Goal: Find specific page/section: Find specific page/section

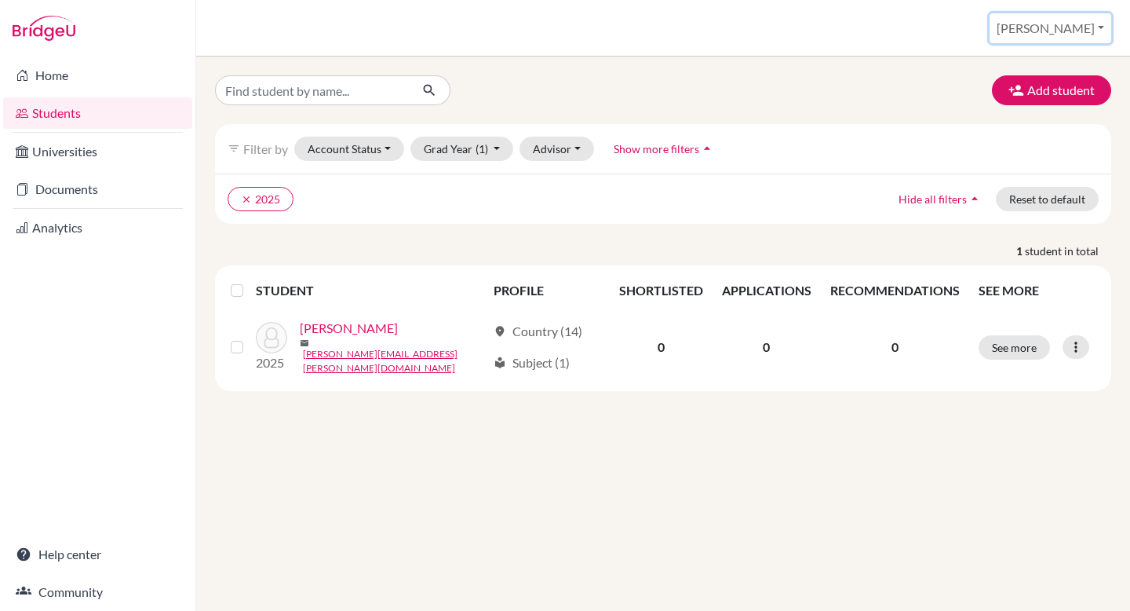
click at [1049, 42] on button "[PERSON_NAME]" at bounding box center [1051, 28] width 122 height 30
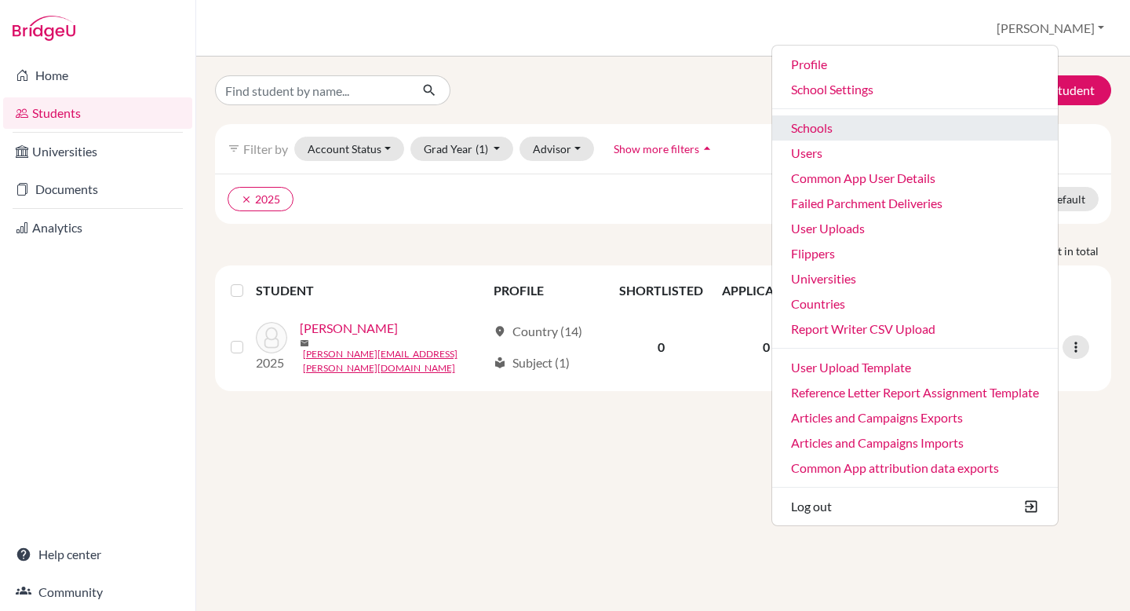
click at [951, 134] on link "Schools" at bounding box center [915, 127] width 286 height 25
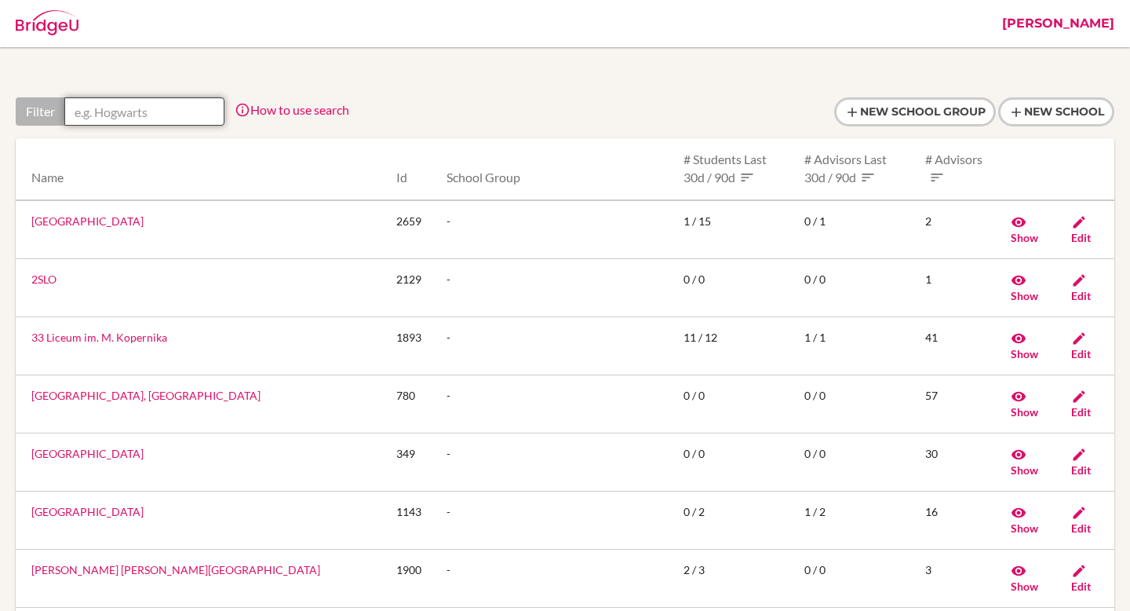
click at [182, 119] on input "text" at bounding box center [144, 111] width 160 height 28
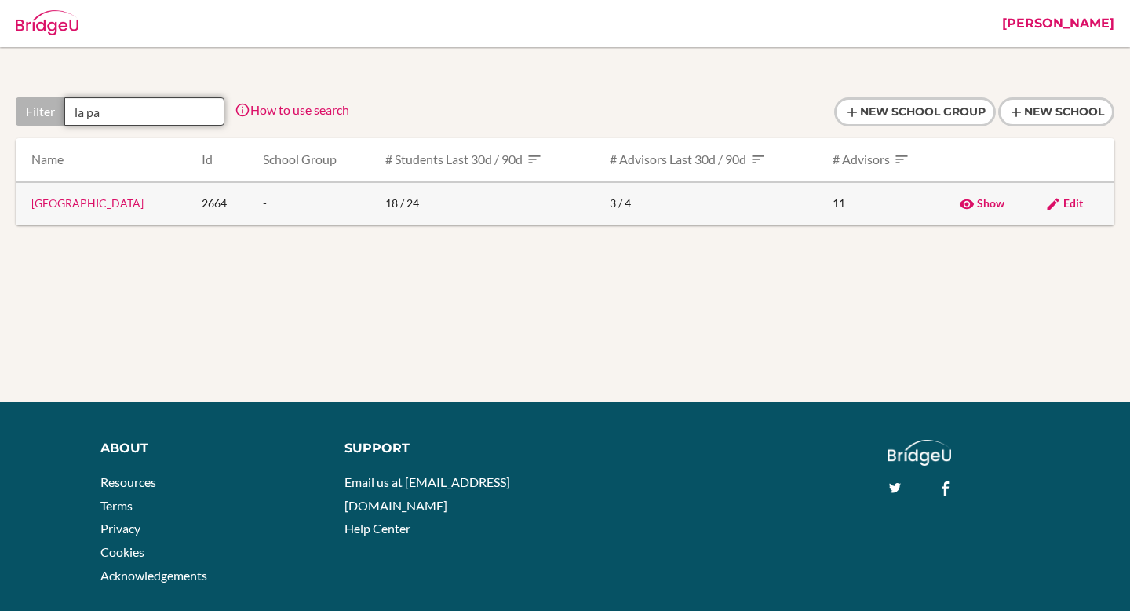
scroll to position [4, 0]
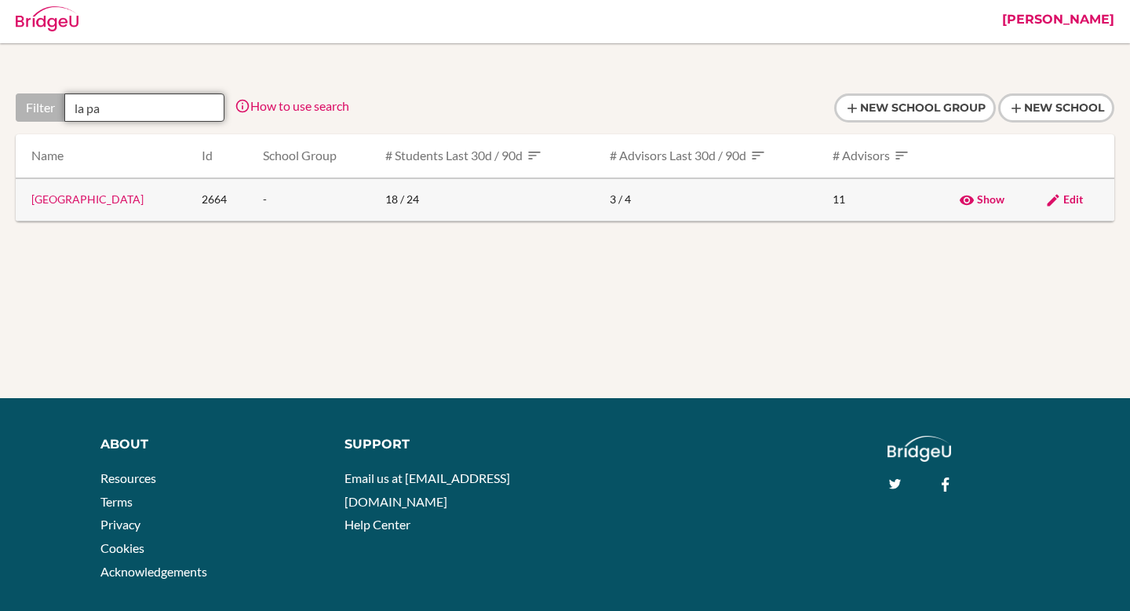
type input "la pa"
click at [105, 198] on link "[GEOGRAPHIC_DATA]" at bounding box center [87, 198] width 112 height 13
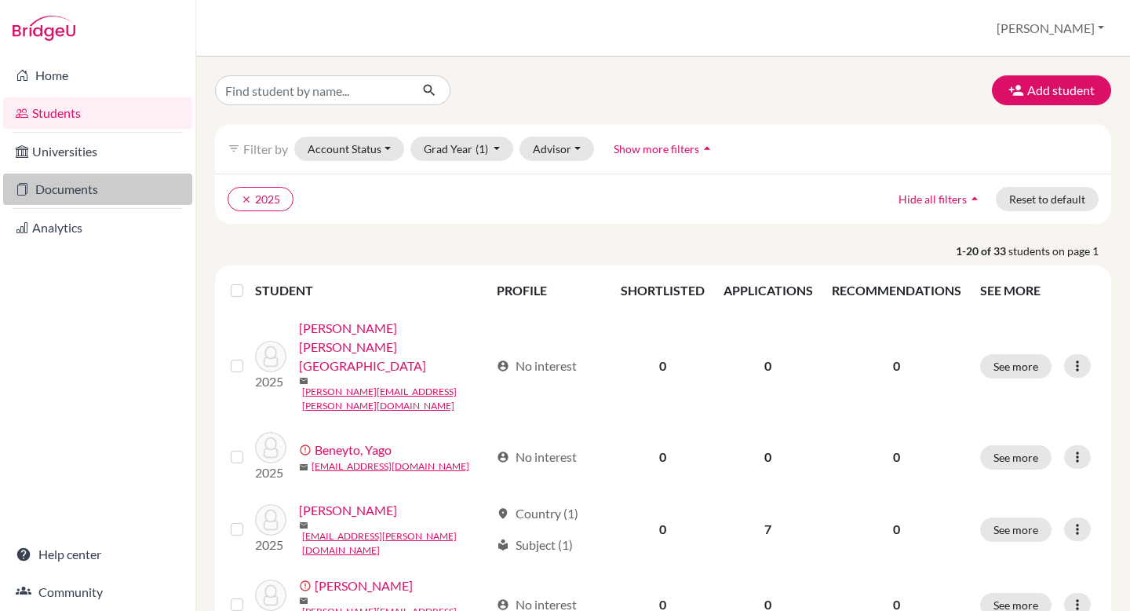
click at [116, 190] on link "Documents" at bounding box center [97, 188] width 189 height 31
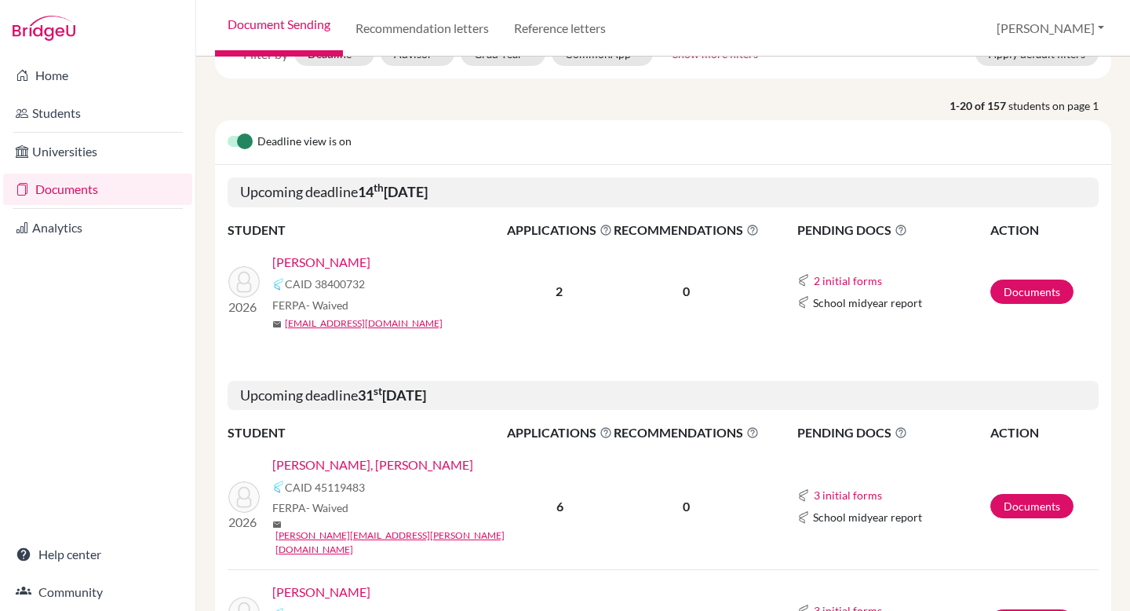
scroll to position [107, 0]
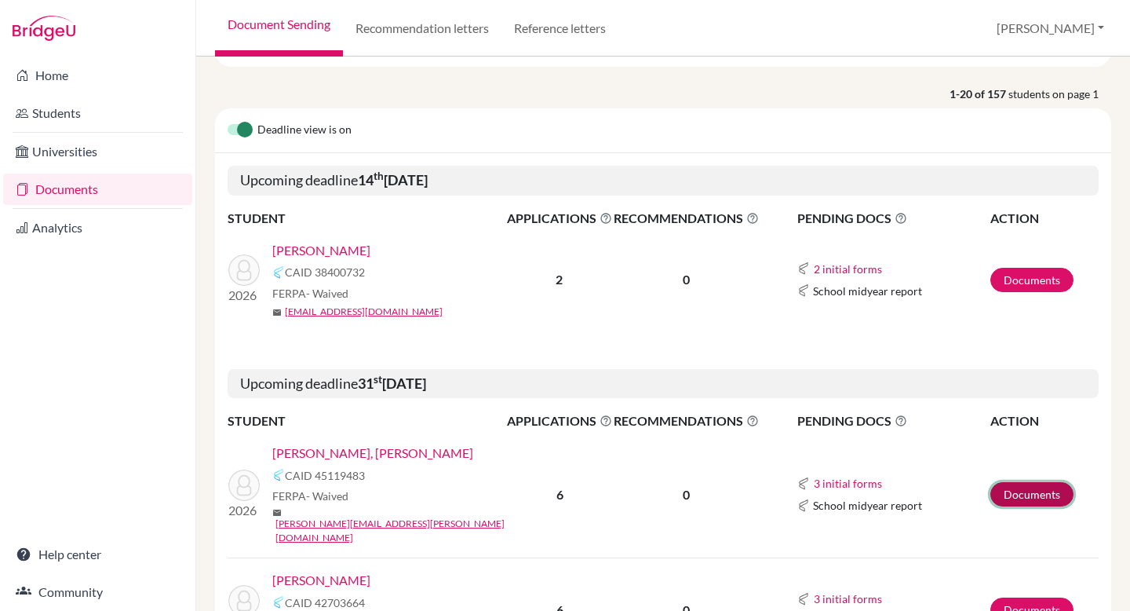
click at [1027, 487] on link "Documents" at bounding box center [1032, 494] width 83 height 24
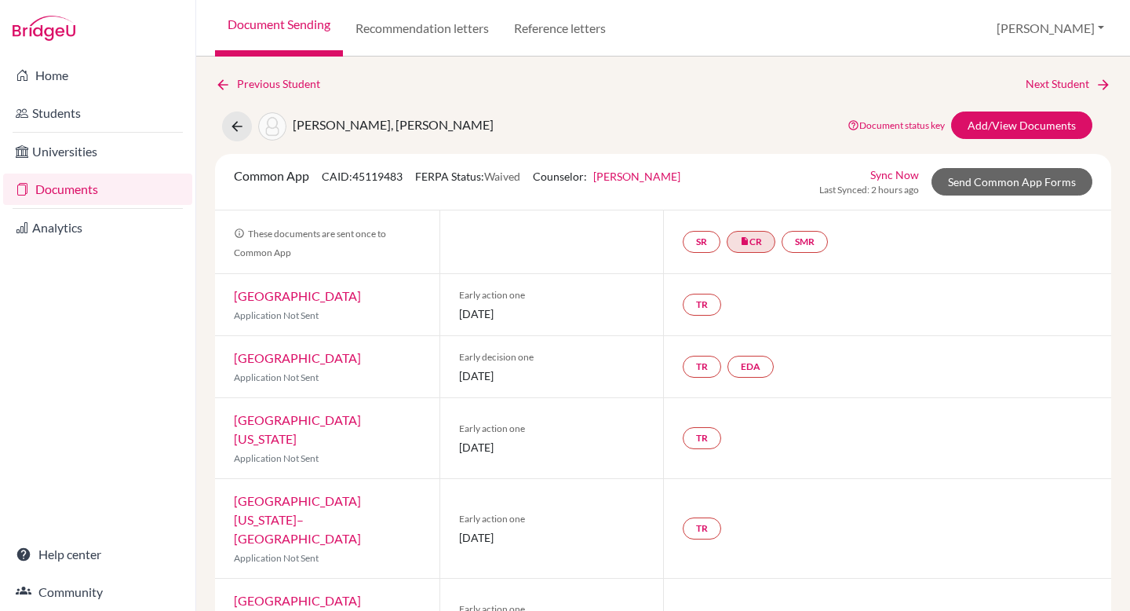
scroll to position [53, 0]
